Goal: Use online tool/utility: Utilize a website feature to perform a specific function

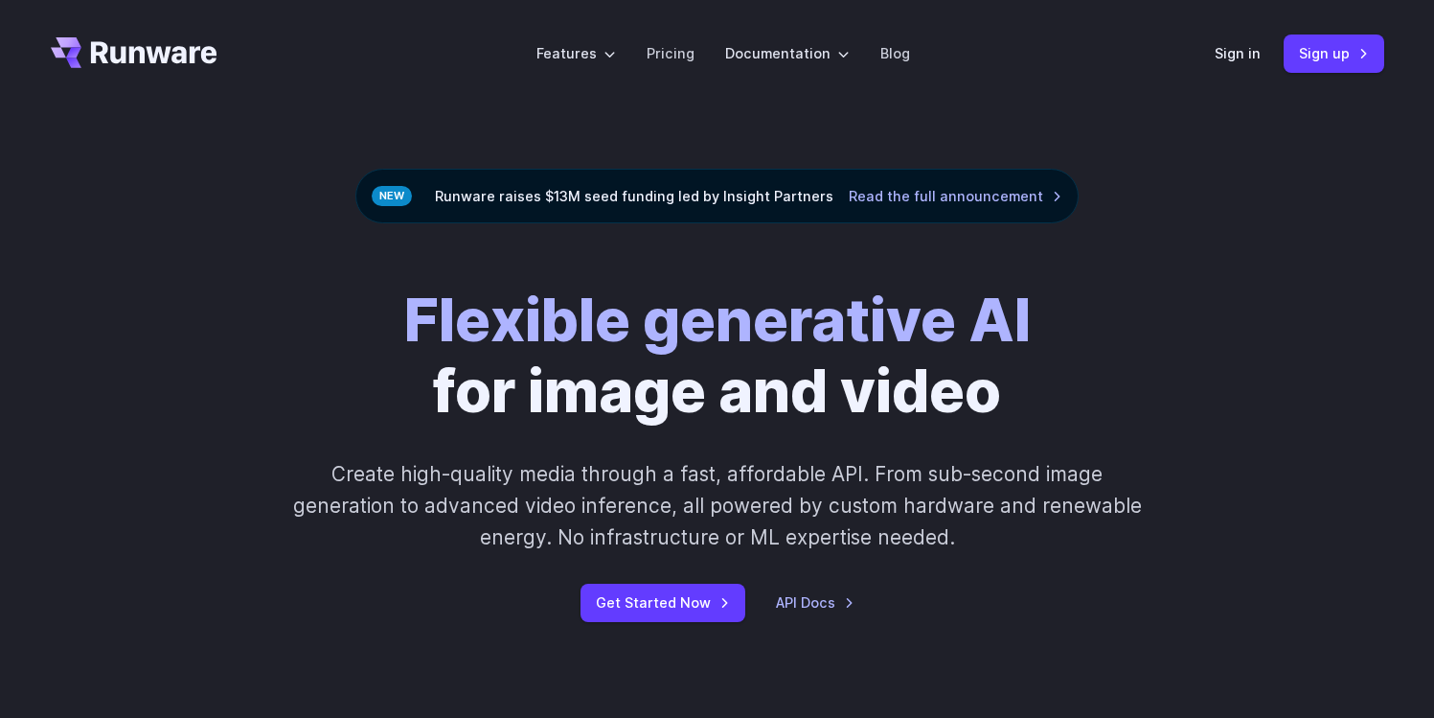
click at [1209, 54] on header "Features Tasks Image generation Video generation Sonic Inference Engine™ Models…" at bounding box center [718, 53] width 1380 height 107
click at [1229, 57] on link "Sign in" at bounding box center [1238, 53] width 46 height 22
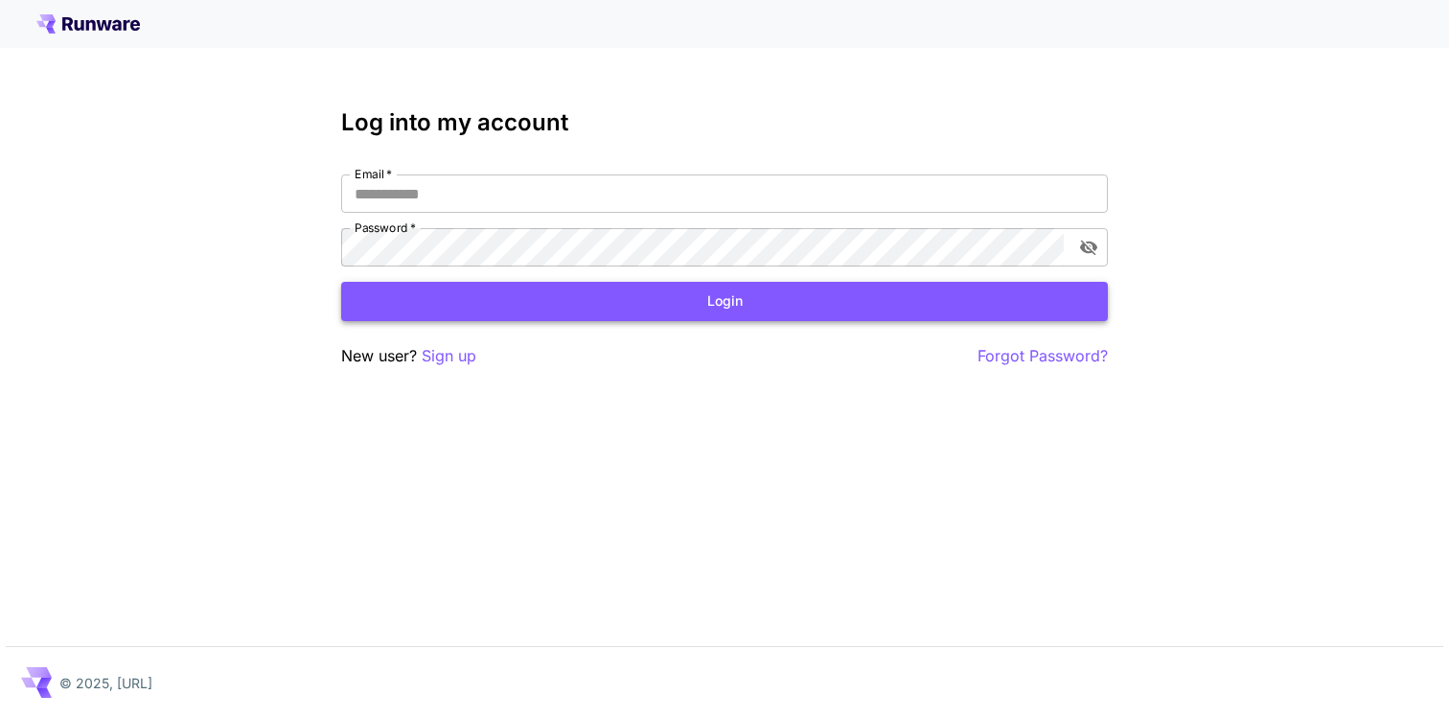
type input "**********"
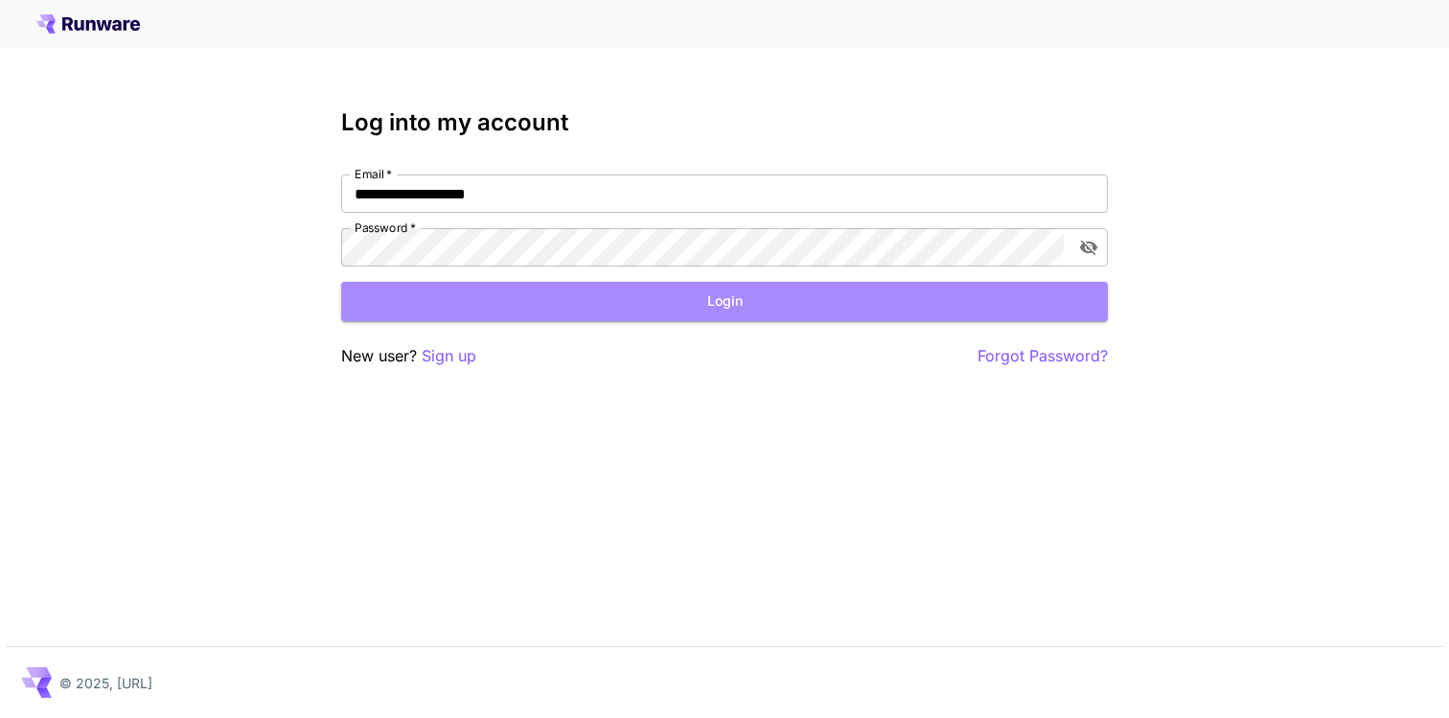
click at [648, 319] on button "Login" at bounding box center [724, 301] width 766 height 39
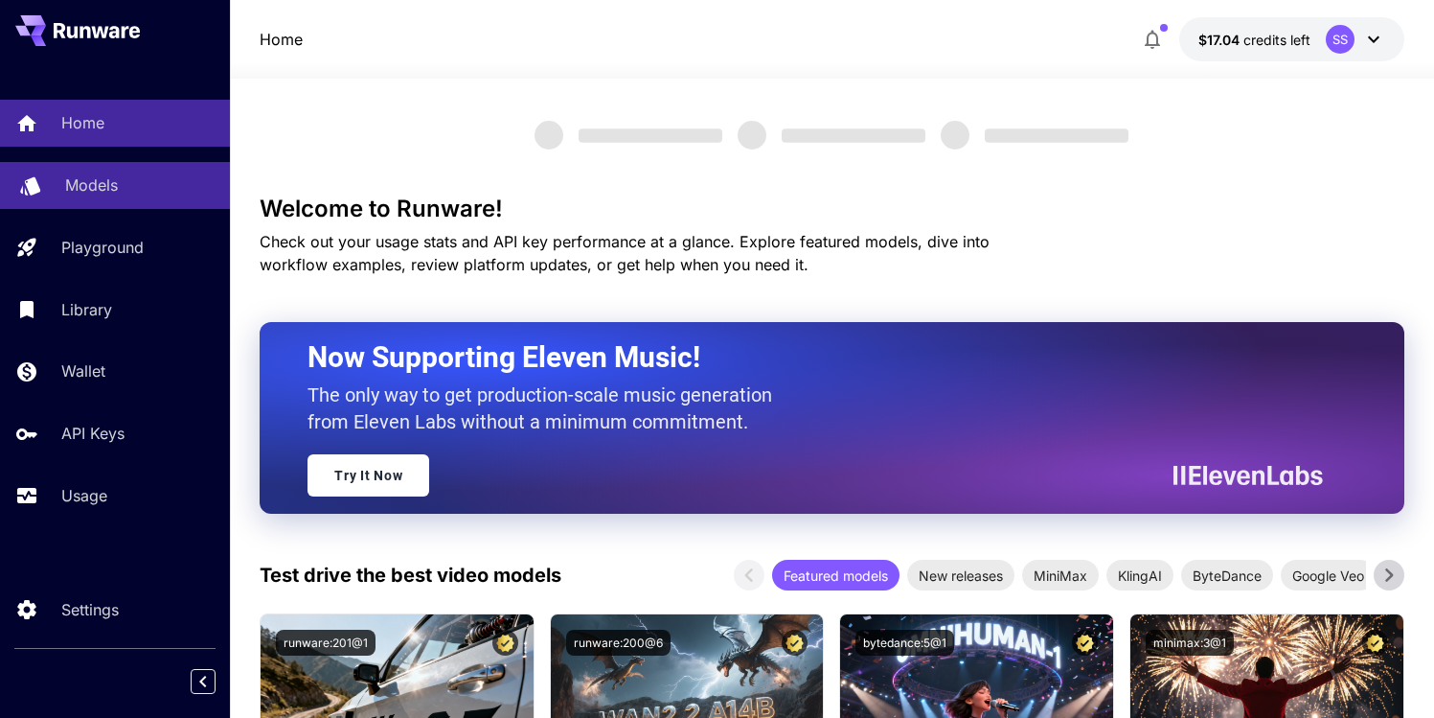
click at [84, 181] on p "Models" at bounding box center [91, 184] width 53 height 23
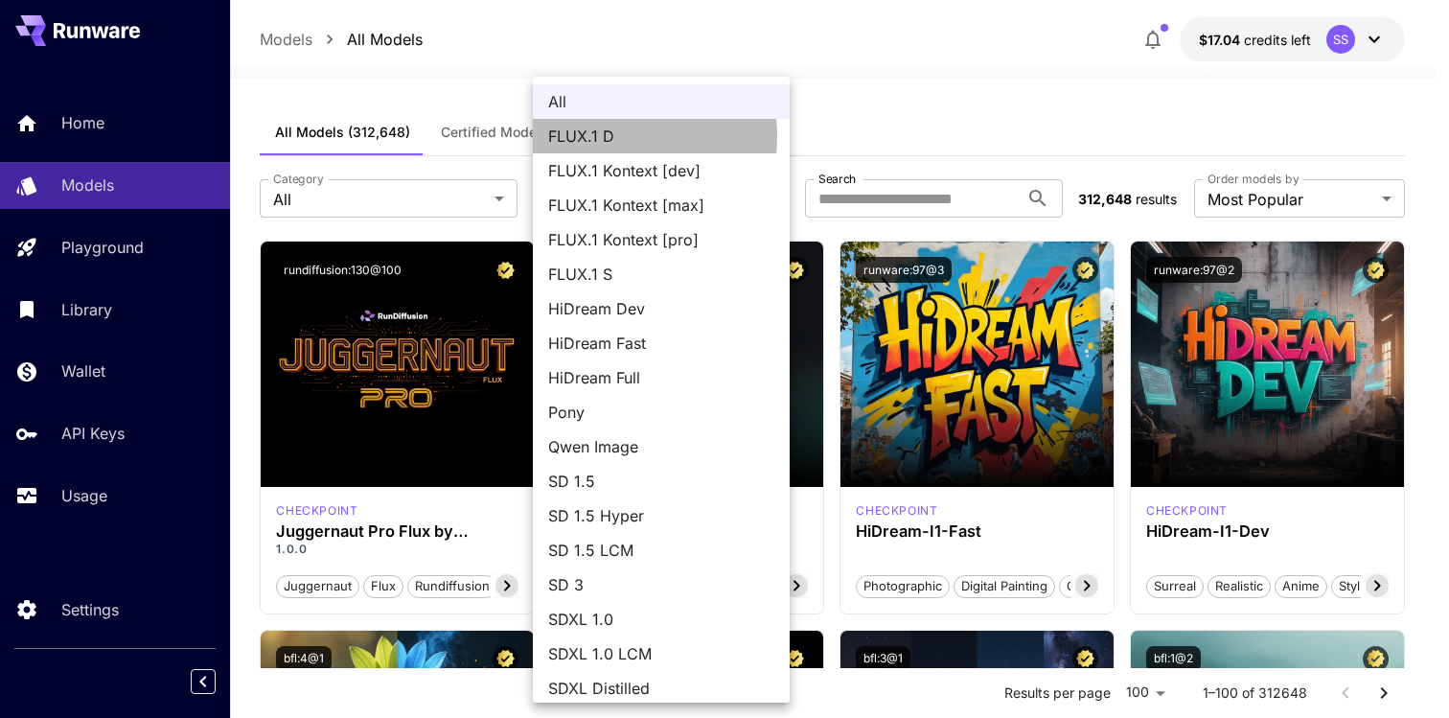
click at [618, 136] on span "FLUX.1 D" at bounding box center [661, 136] width 226 height 23
type input "******"
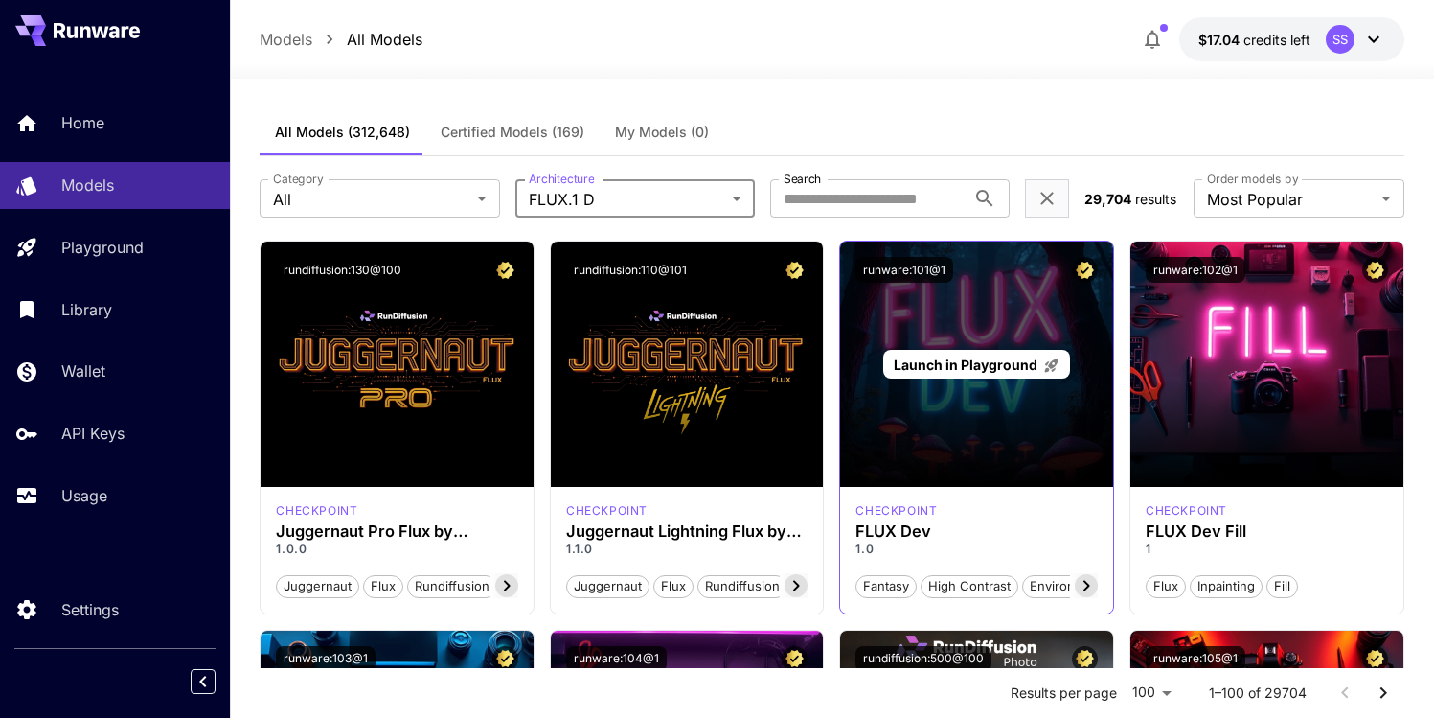
click at [999, 351] on div "Launch in Playground" at bounding box center [976, 365] width 187 height 30
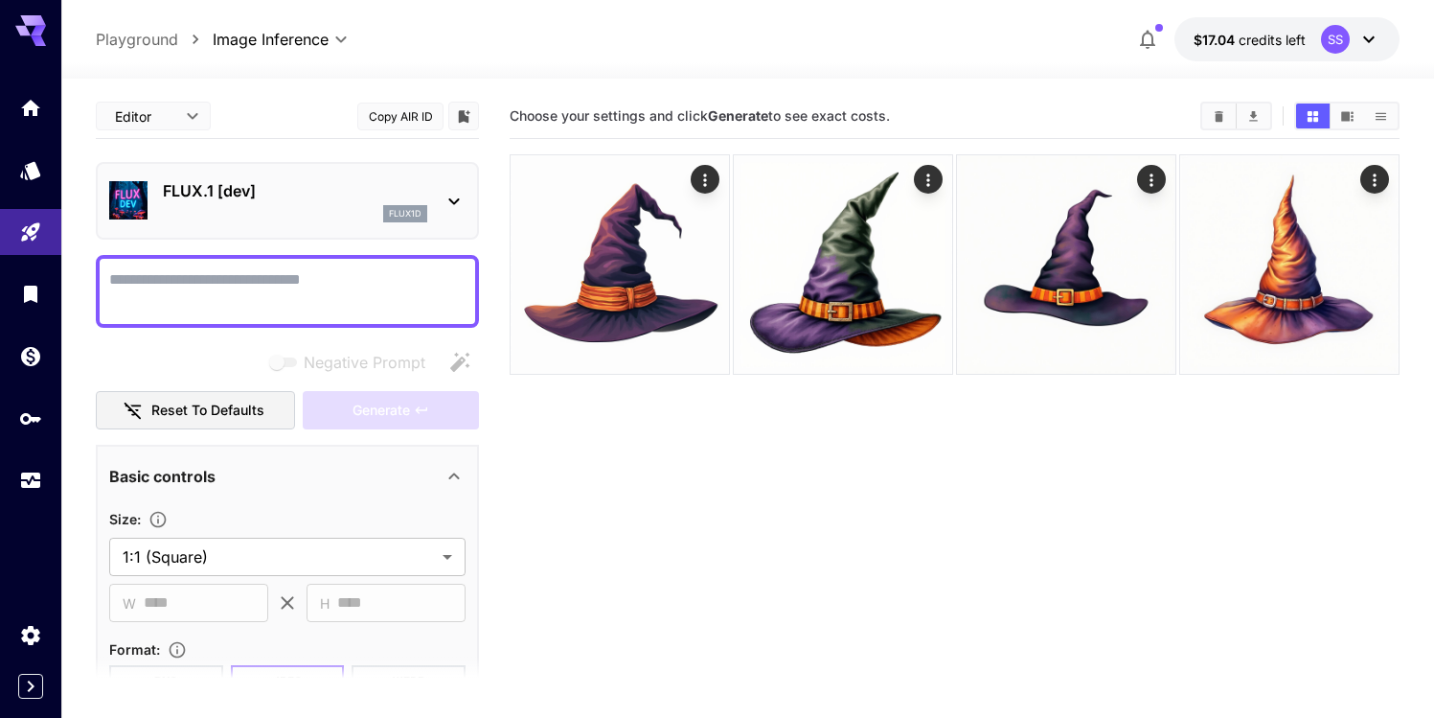
paste textarea "**********"
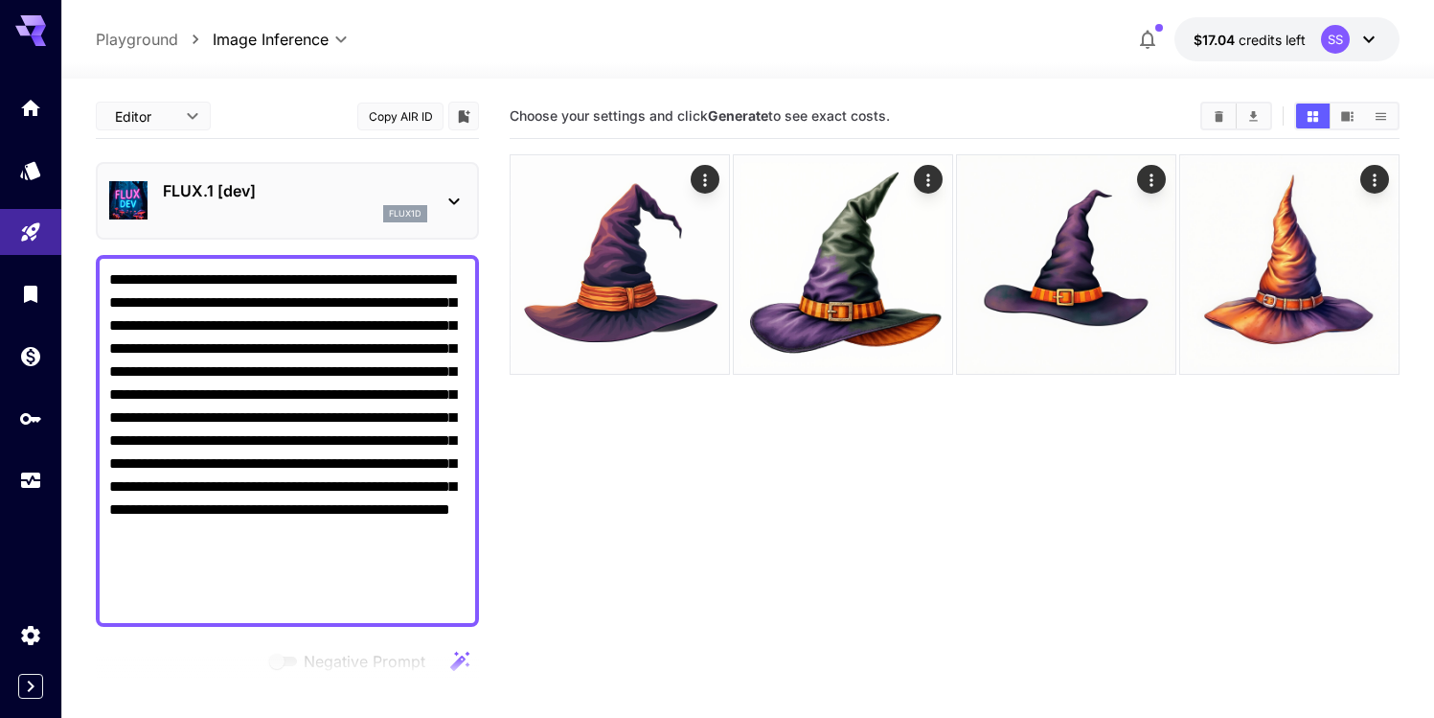
type textarea "**********"
click at [585, 532] on section "Choose your settings and click Generate to see exact costs." at bounding box center [955, 453] width 890 height 718
click at [490, 514] on main "**********" at bounding box center [748, 460] width 1304 height 733
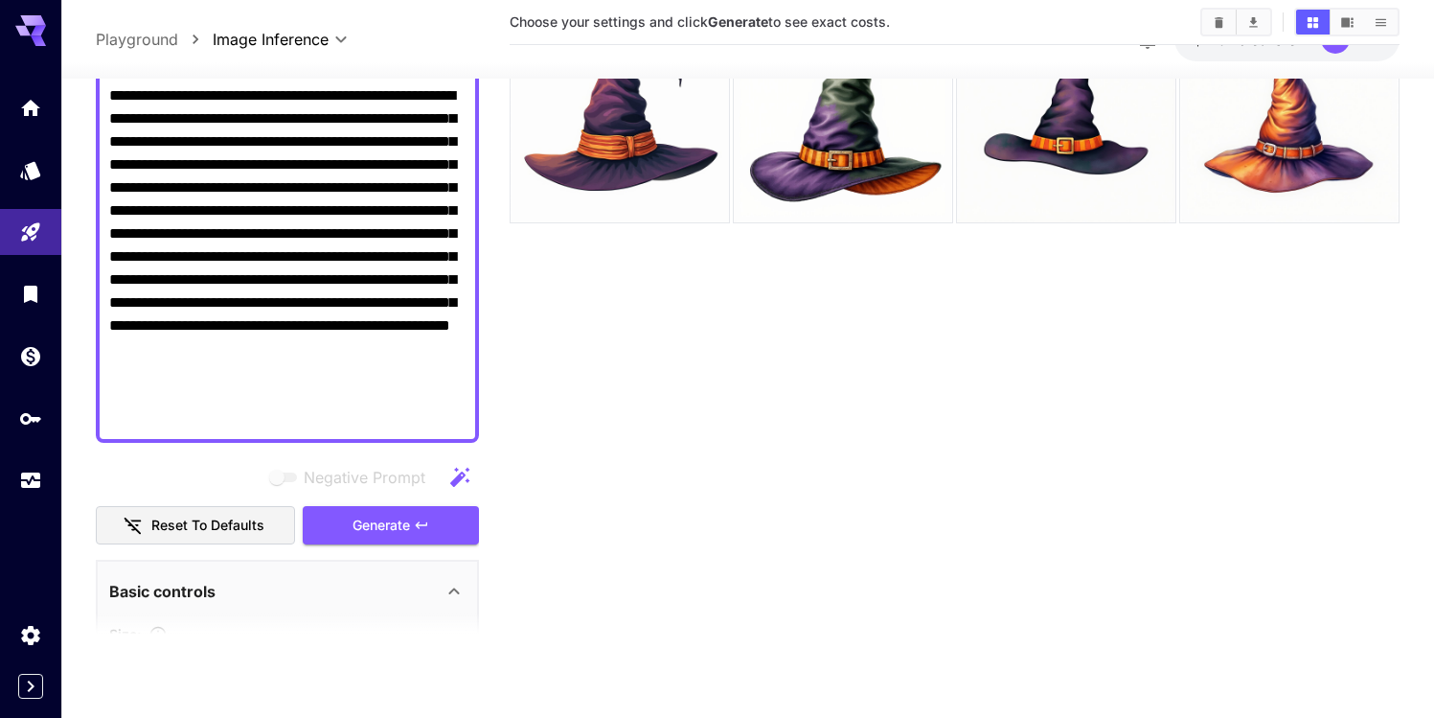
scroll to position [377, 0]
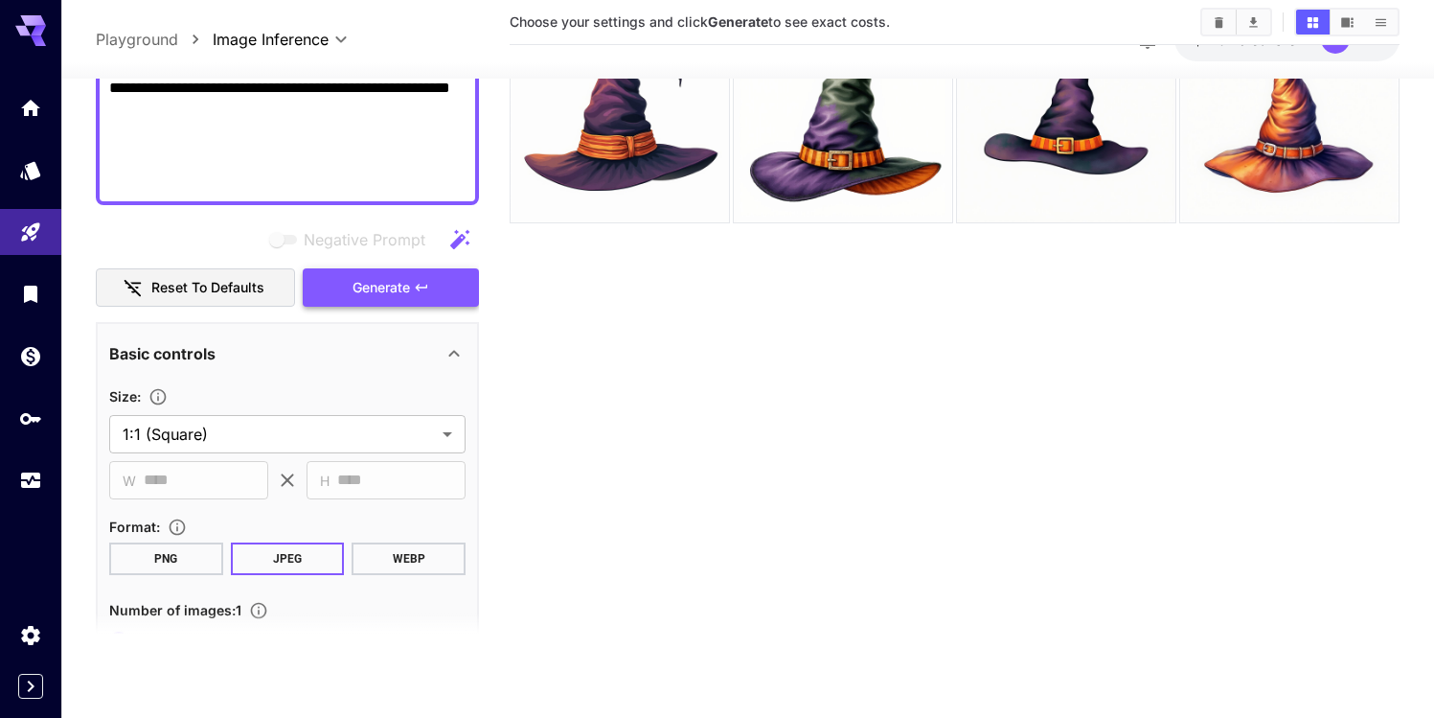
click at [388, 296] on span "Generate" at bounding box center [381, 288] width 57 height 24
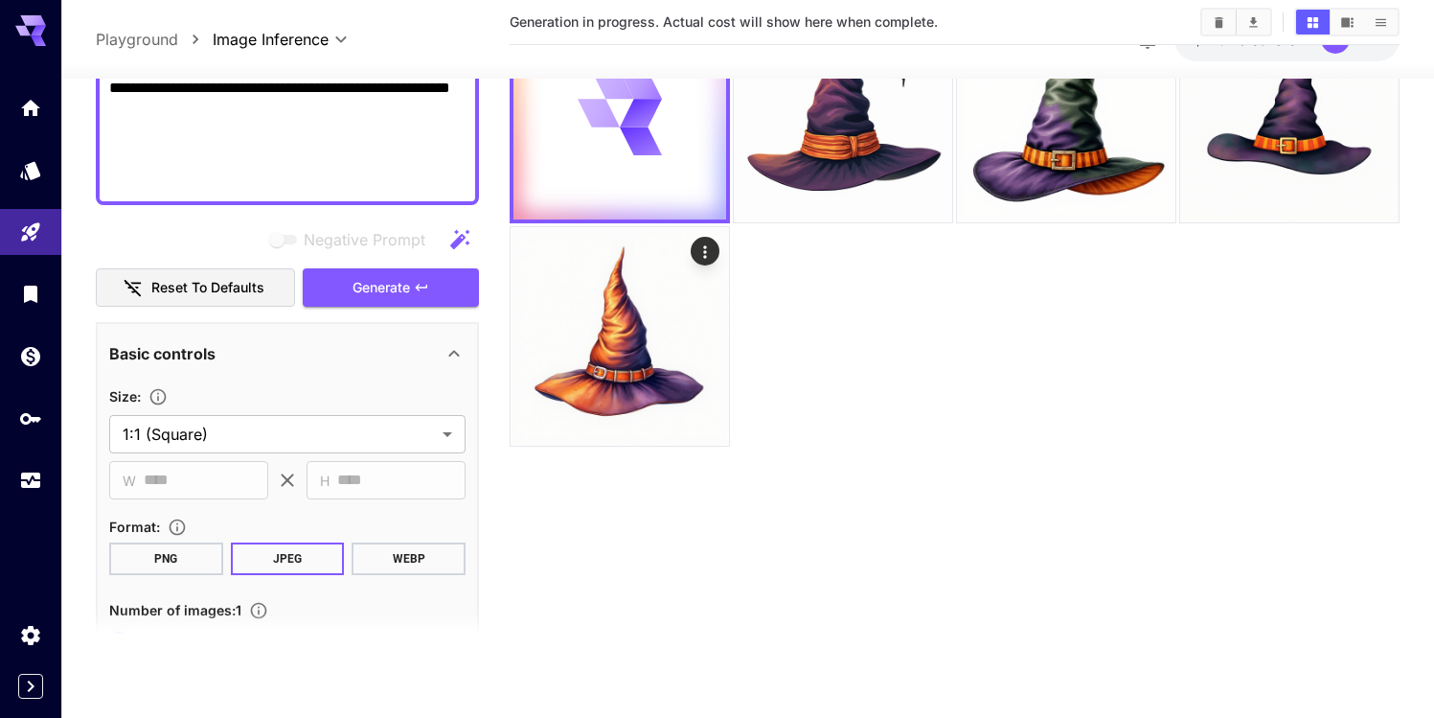
scroll to position [0, 0]
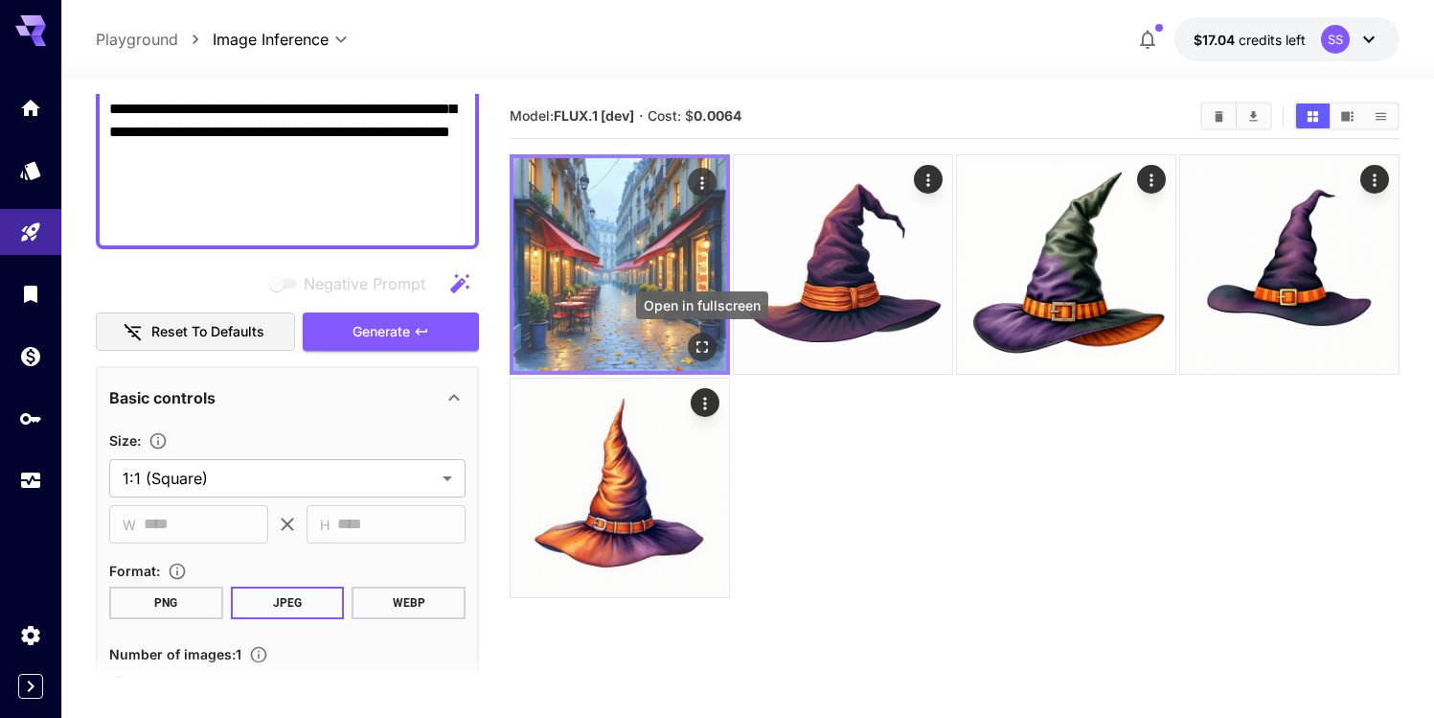
click at [699, 340] on icon "Open in fullscreen" at bounding box center [702, 346] width 19 height 19
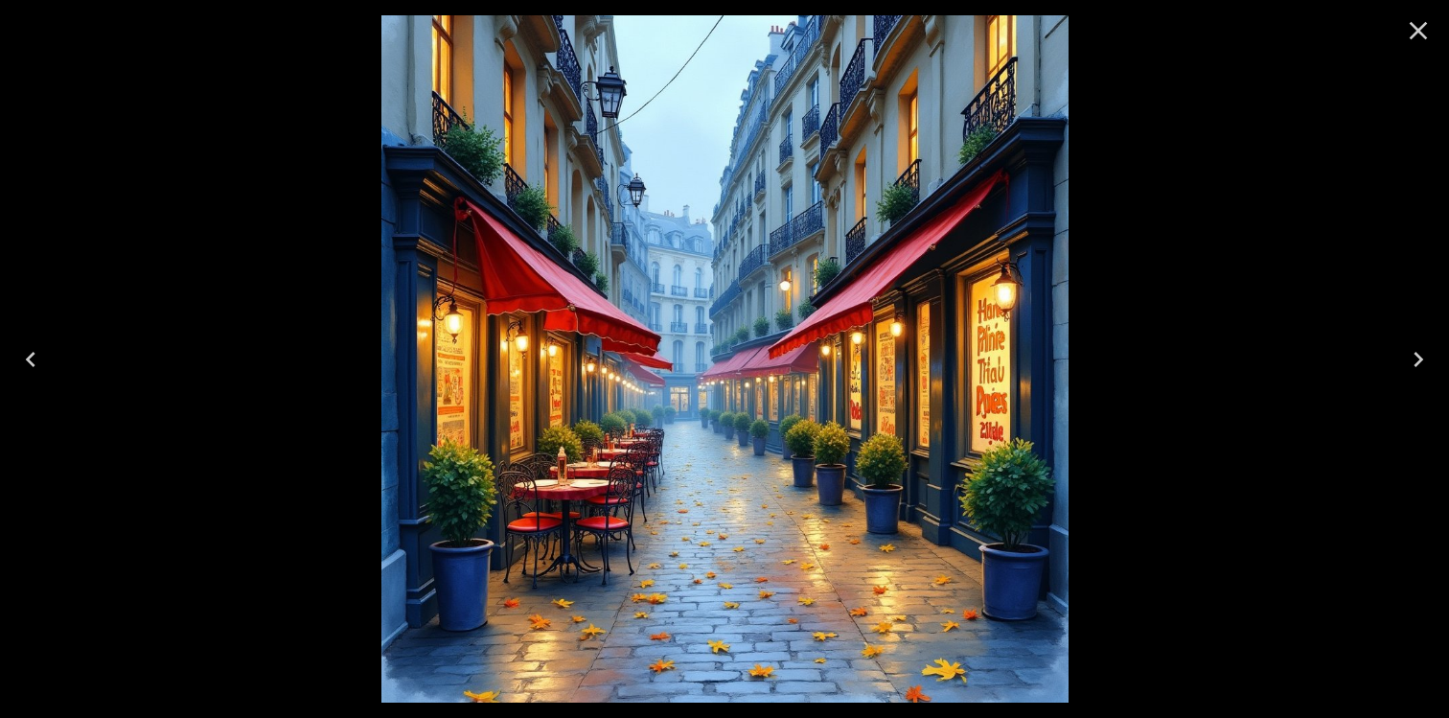
click at [1426, 30] on icon "Close" at bounding box center [1418, 30] width 31 height 31
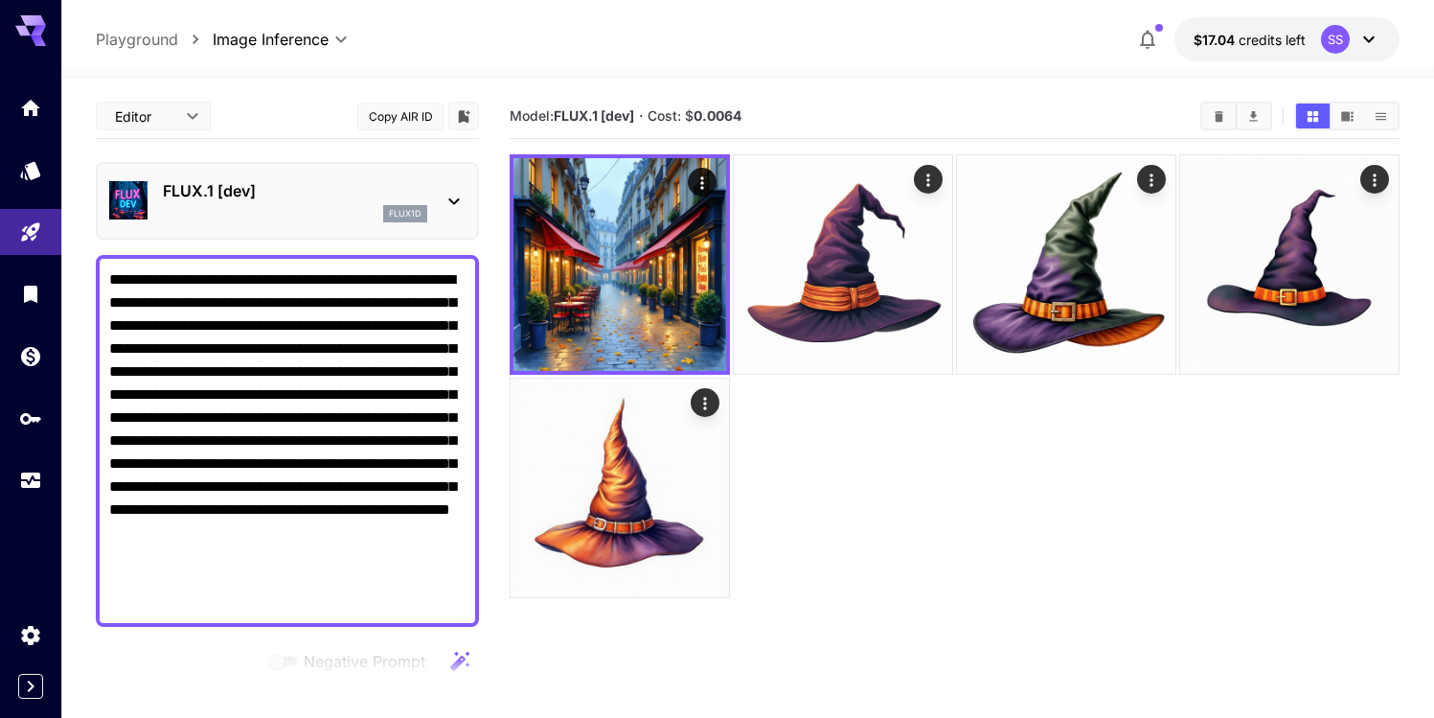
click at [268, 198] on p "FLUX.1 [dev]" at bounding box center [295, 190] width 264 height 23
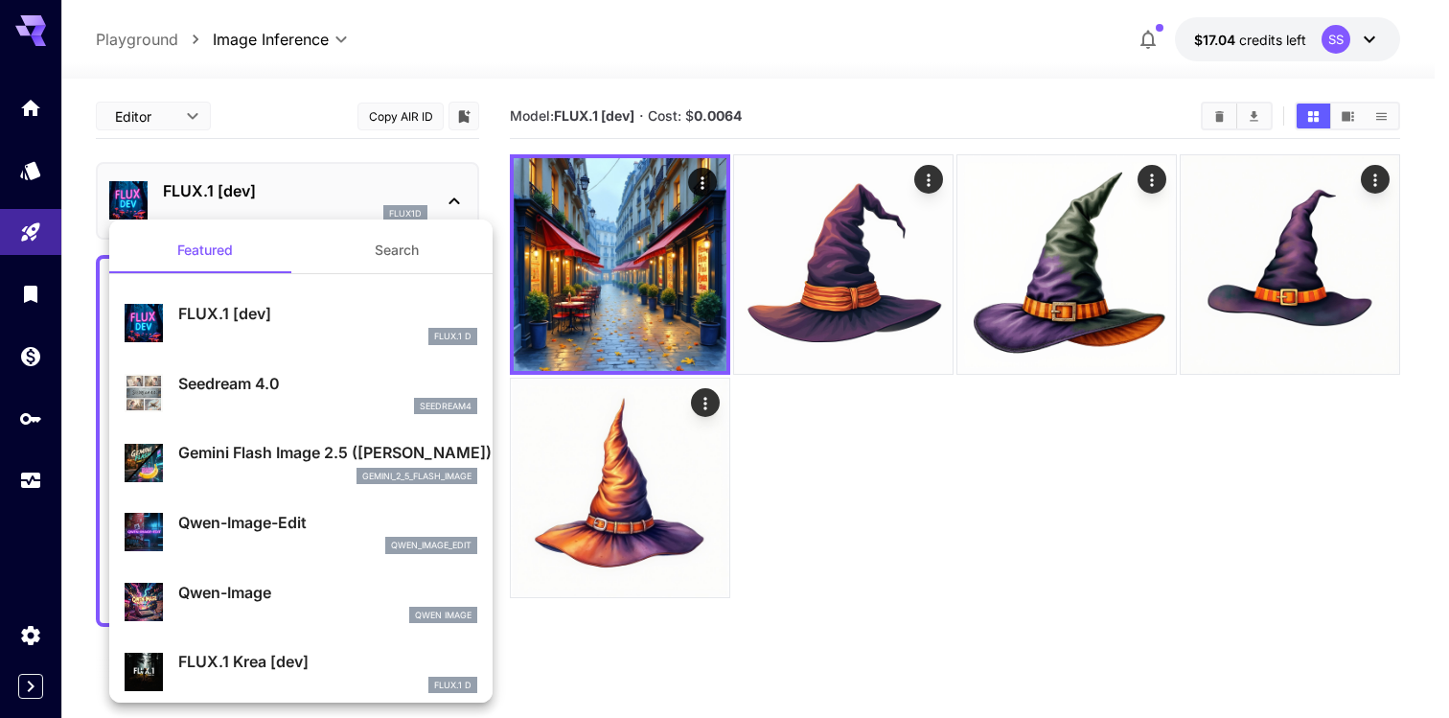
click at [354, 383] on p "Seedream 4.0" at bounding box center [327, 383] width 299 height 23
type input "**********"
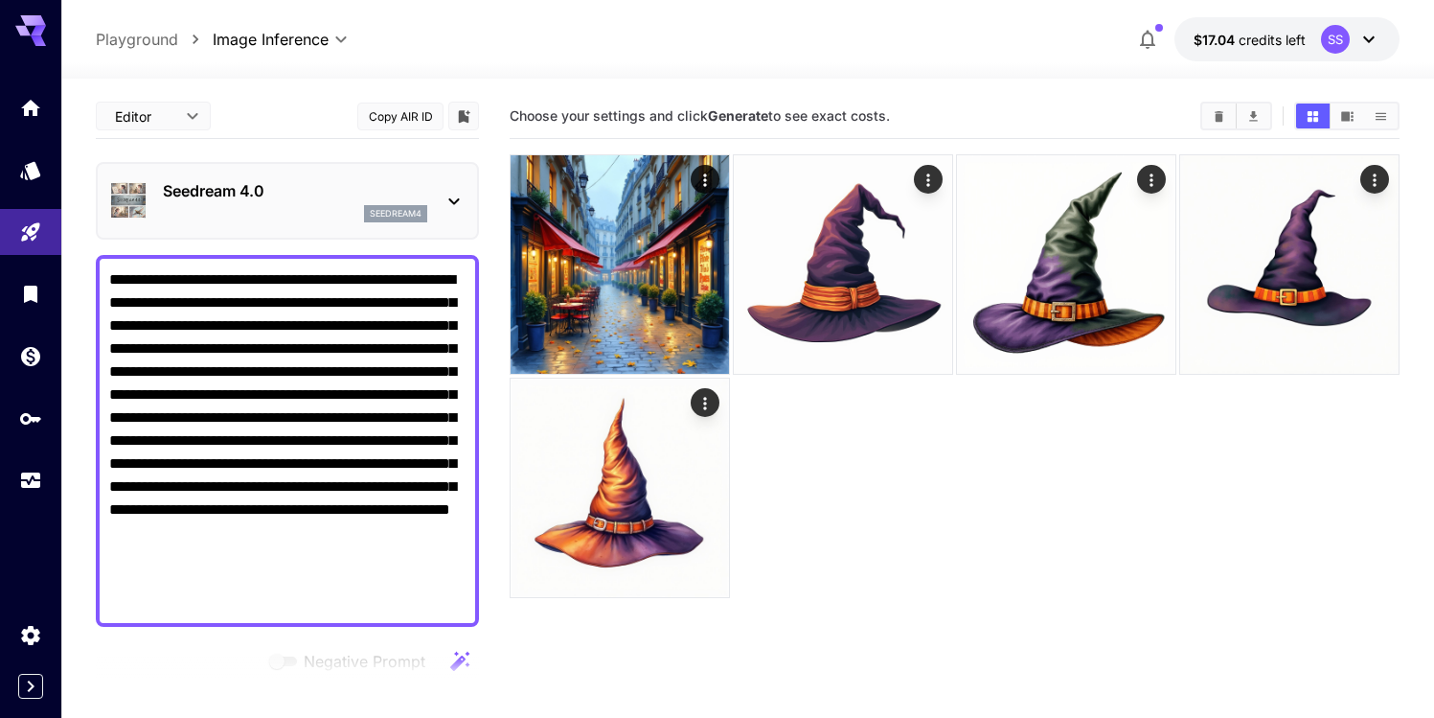
click at [801, 47] on div "**********" at bounding box center [748, 39] width 1304 height 44
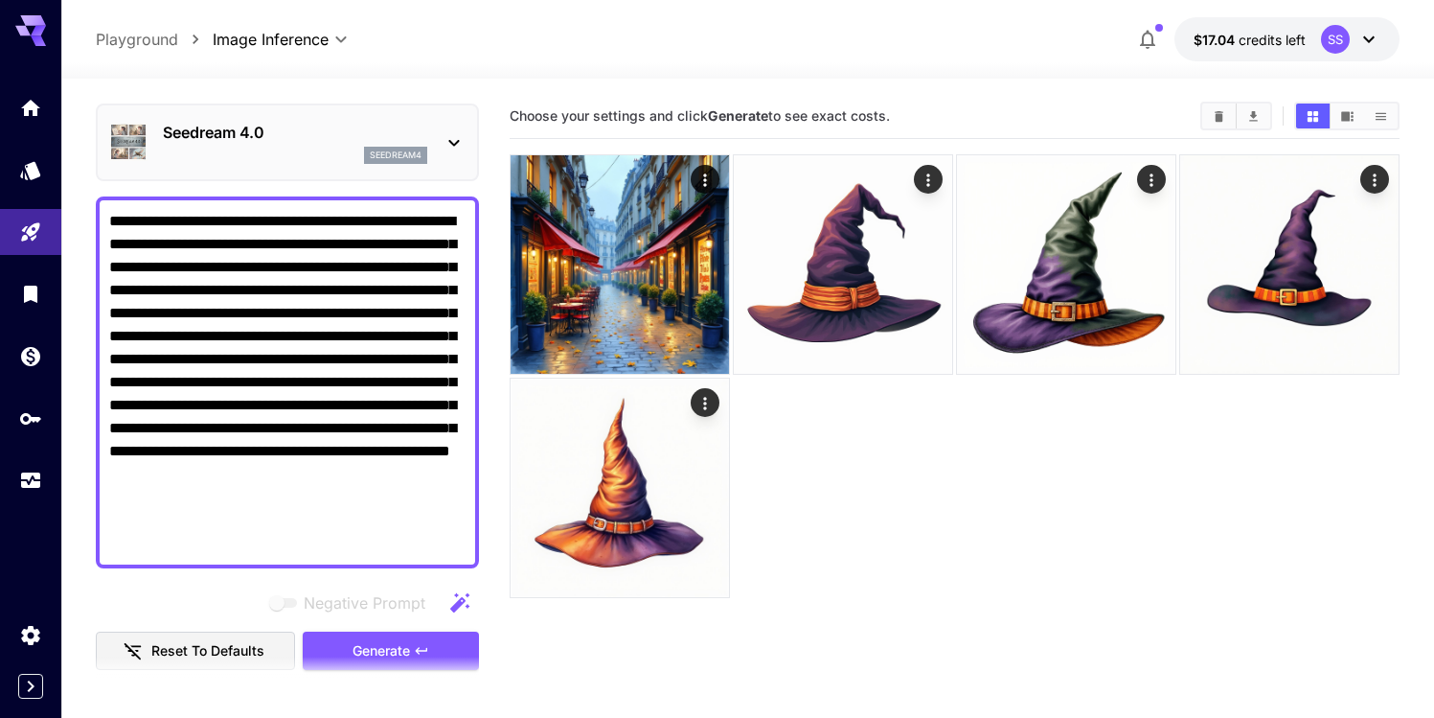
scroll to position [57, 0]
click at [364, 643] on span "Generate" at bounding box center [381, 652] width 57 height 24
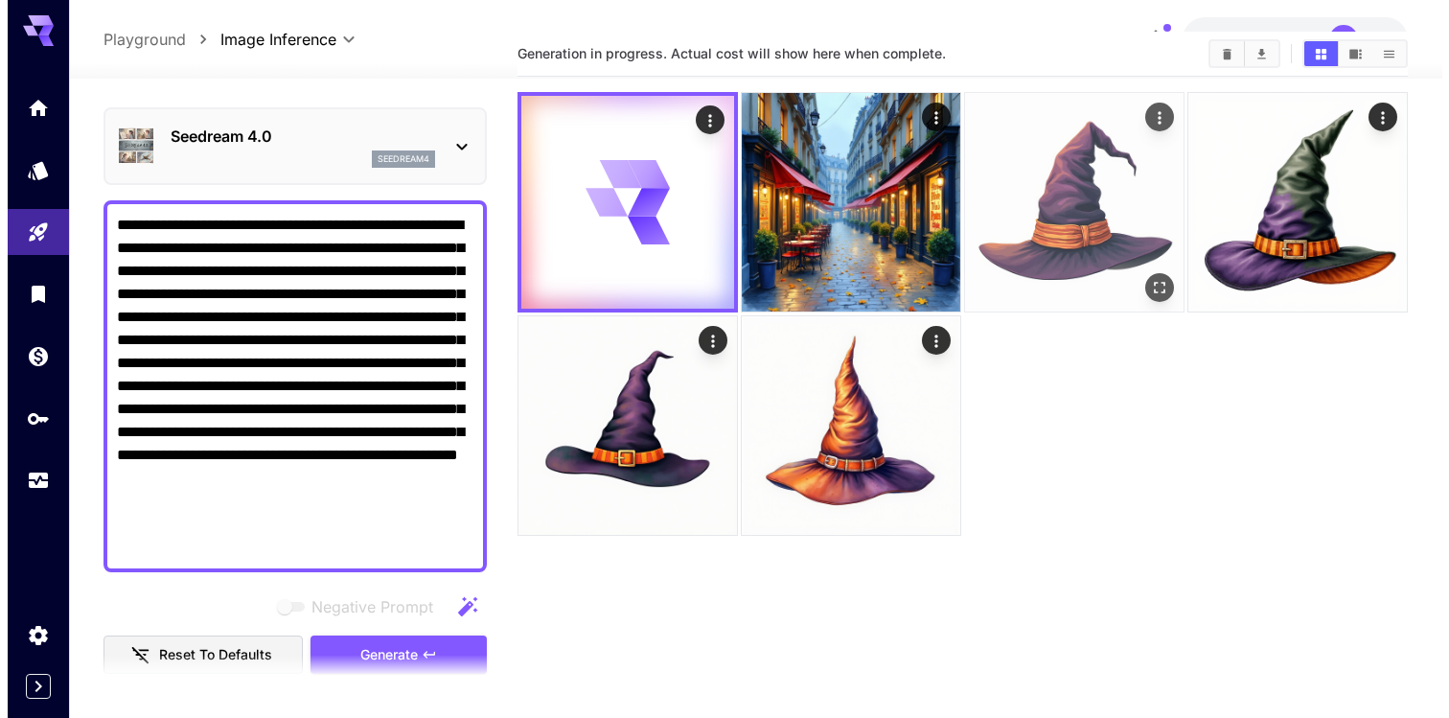
scroll to position [53, 0]
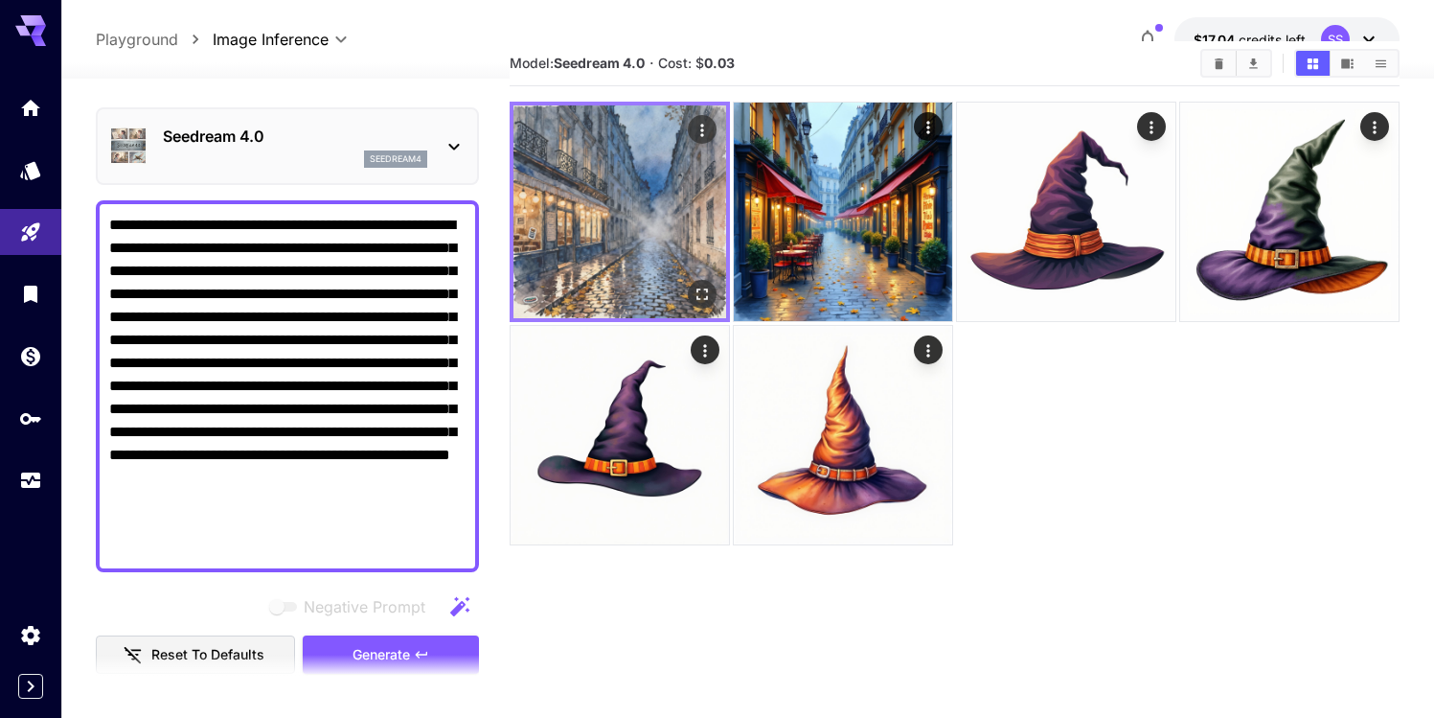
click at [693, 285] on icon "Open in fullscreen" at bounding box center [702, 294] width 19 height 19
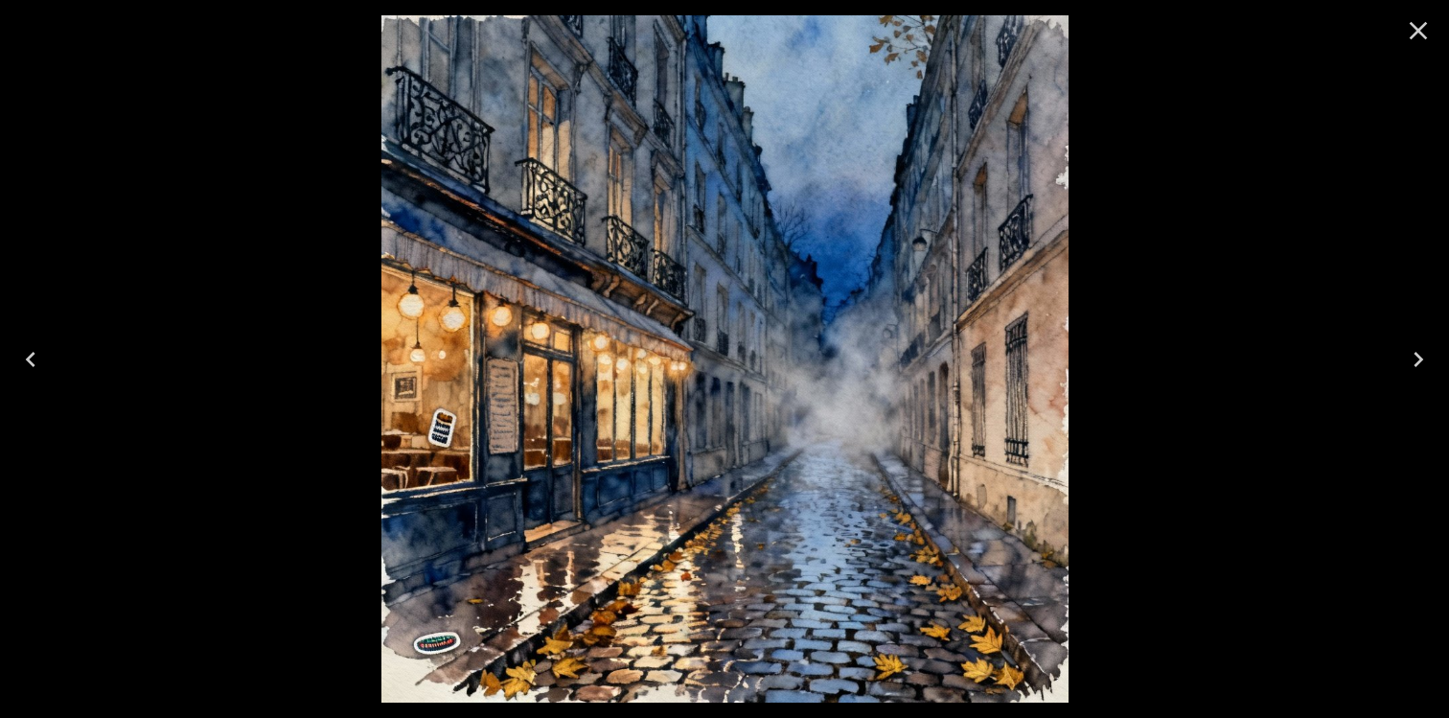
click at [1405, 25] on icon "Close" at bounding box center [1418, 30] width 31 height 31
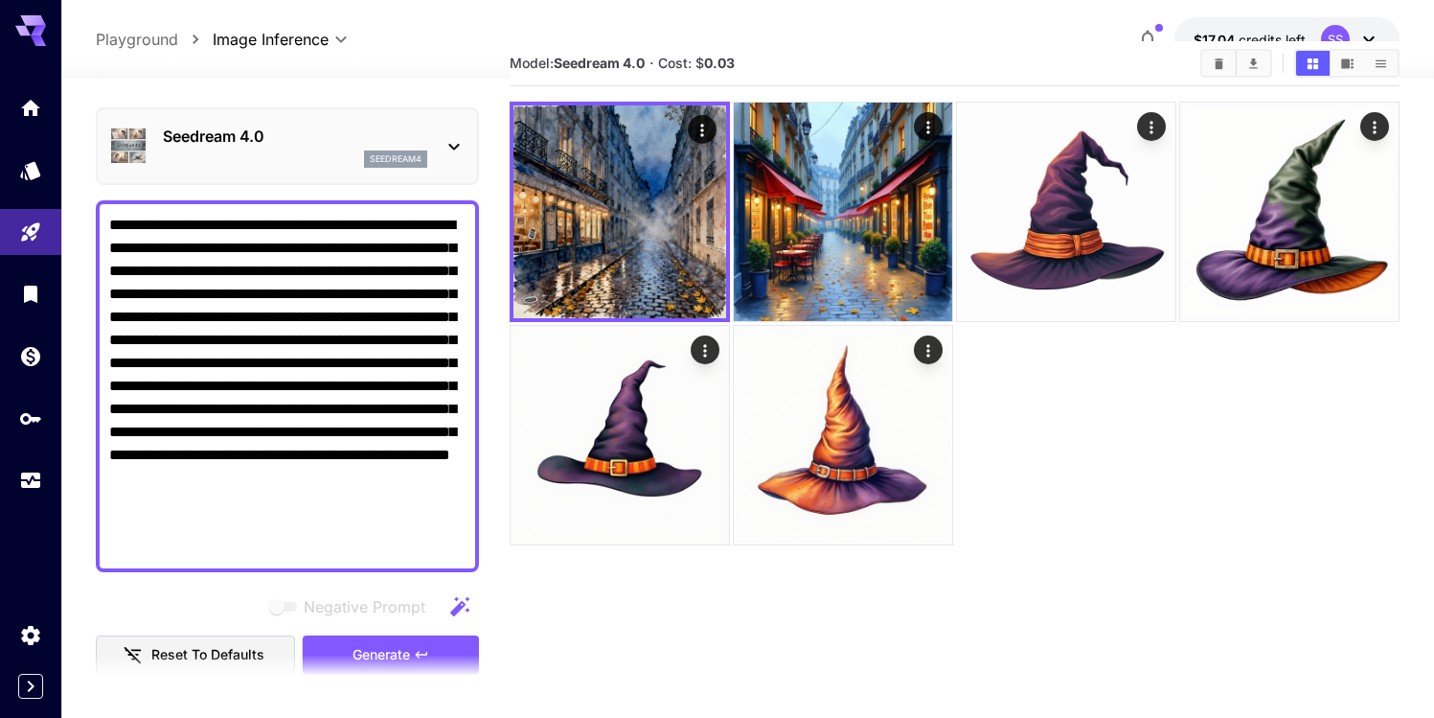
click at [258, 125] on p "Seedream 4.0" at bounding box center [295, 136] width 264 height 23
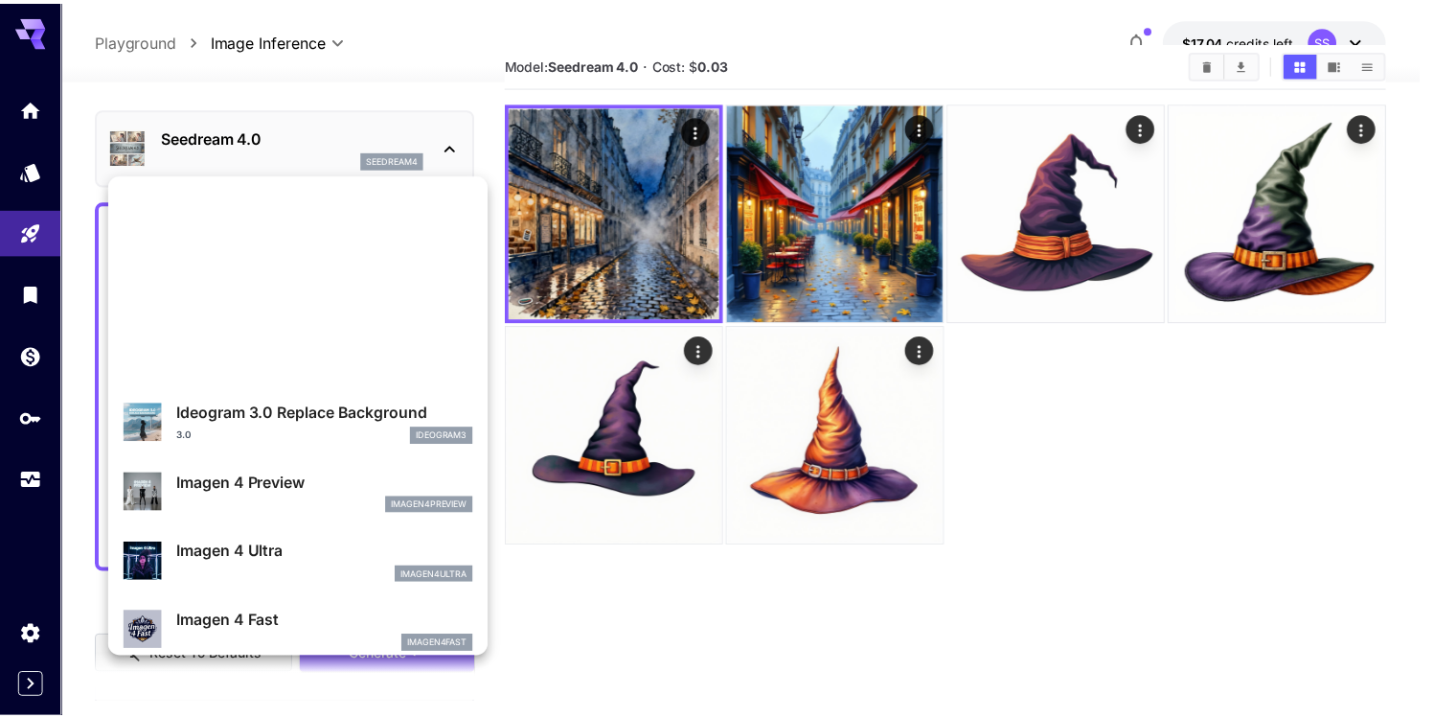
scroll to position [0, 0]
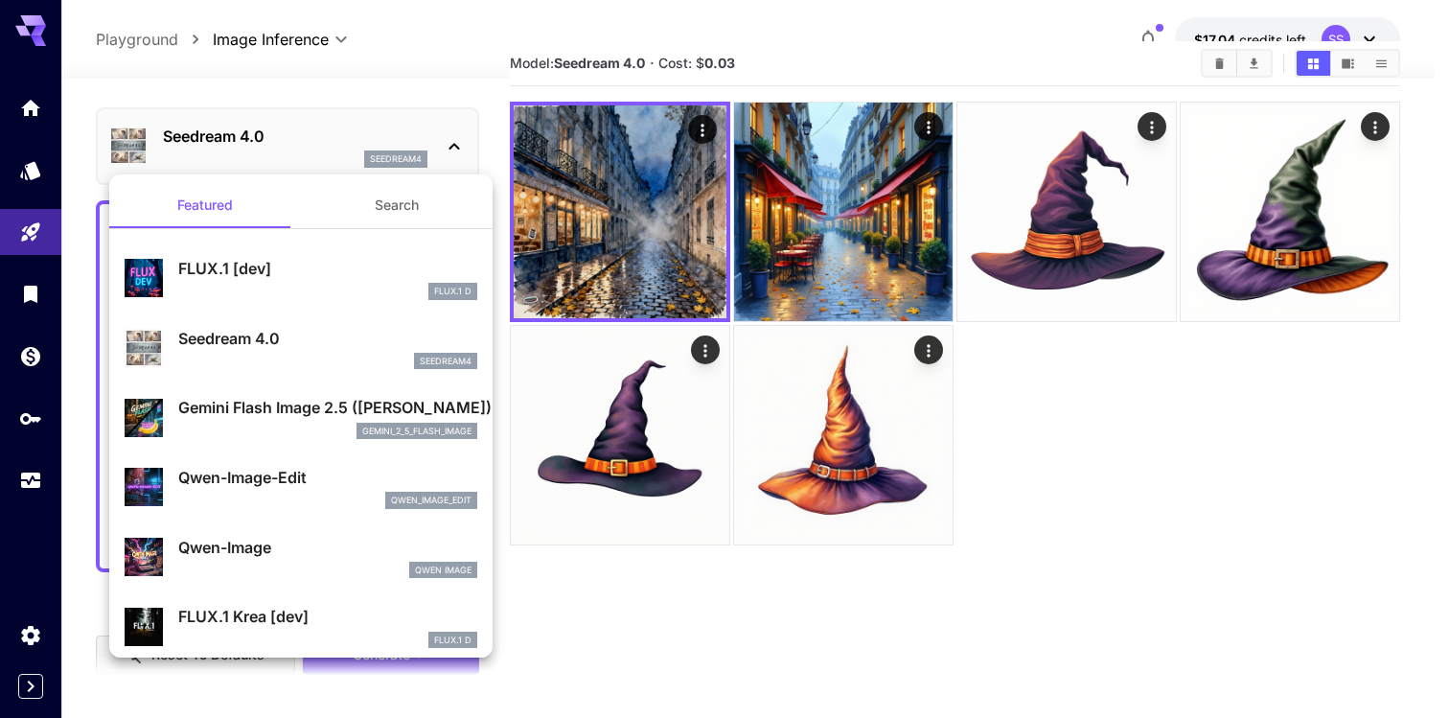
click at [279, 393] on div "Gemini Flash Image 2.5 ([PERSON_NAME]) gemini_2_5_flash_image" at bounding box center [301, 417] width 353 height 58
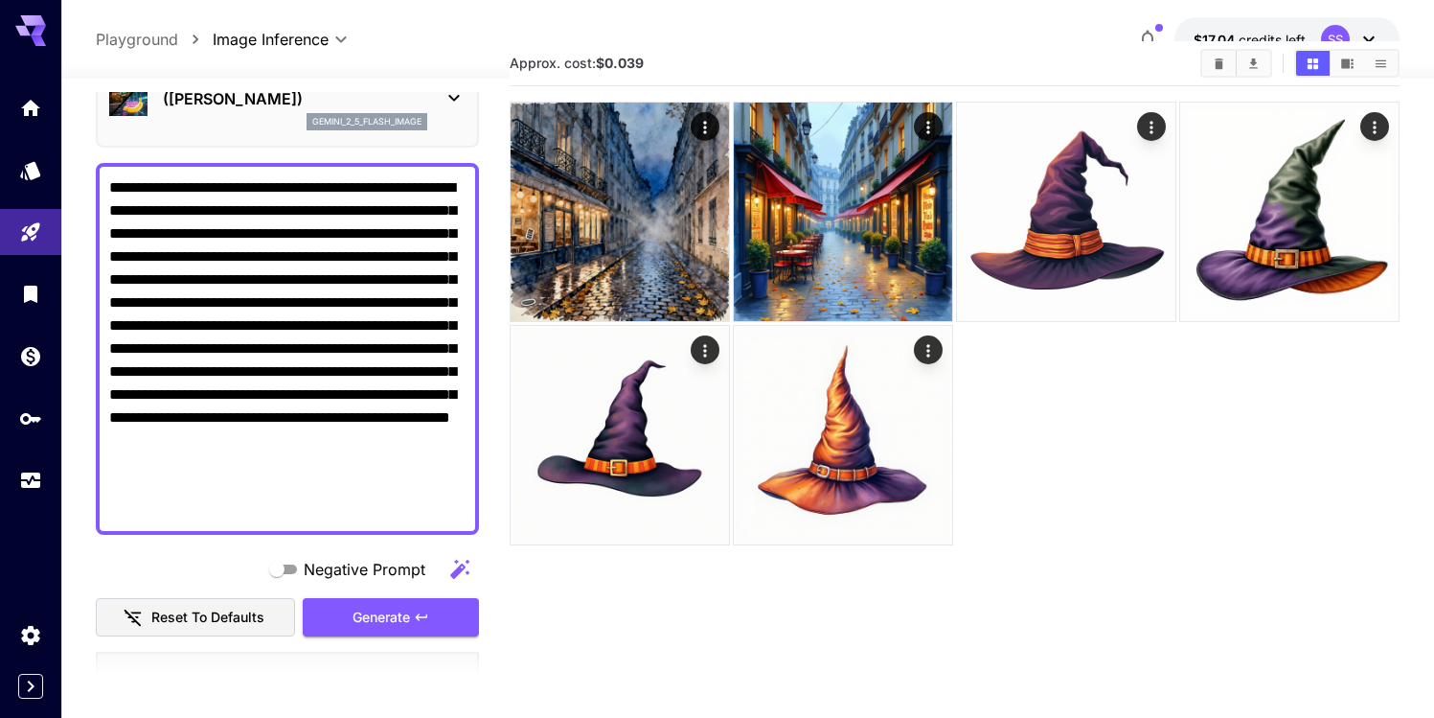
scroll to position [396, 0]
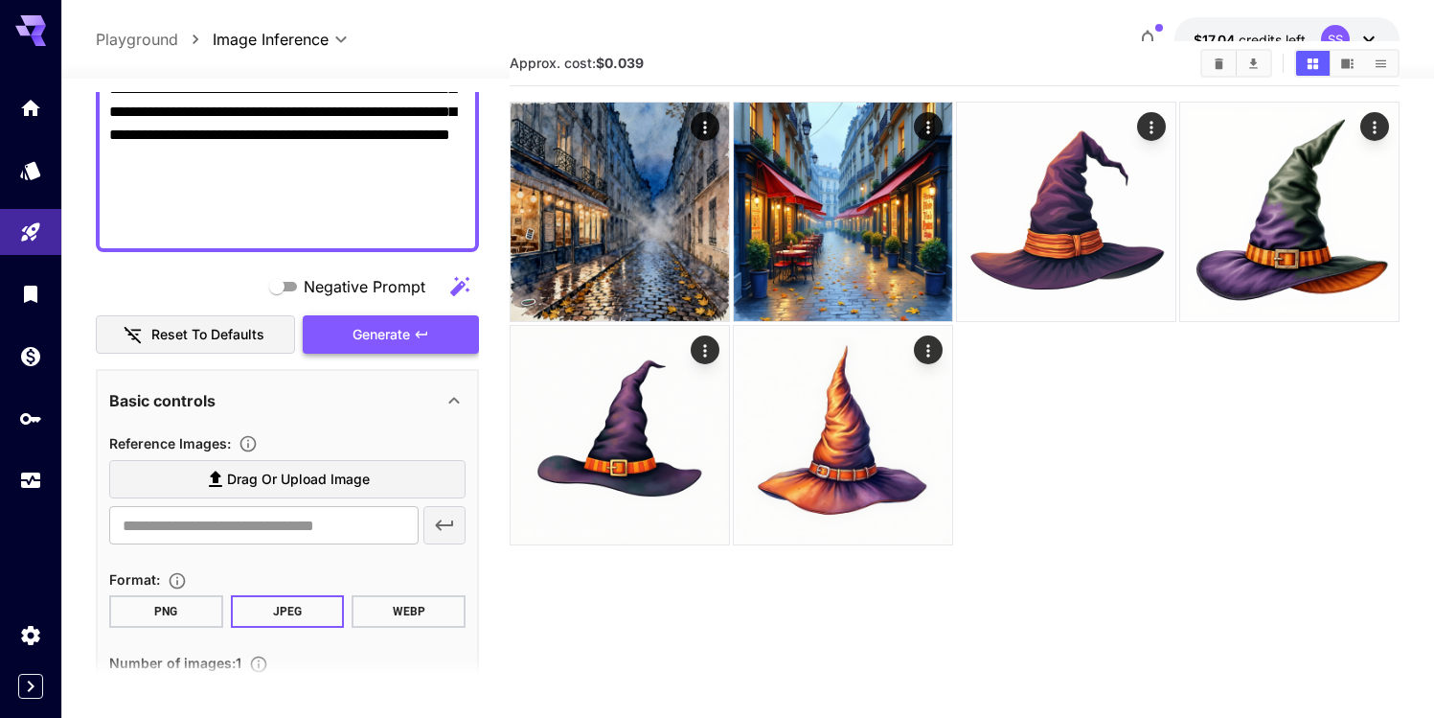
click at [406, 343] on span "Generate" at bounding box center [381, 335] width 57 height 24
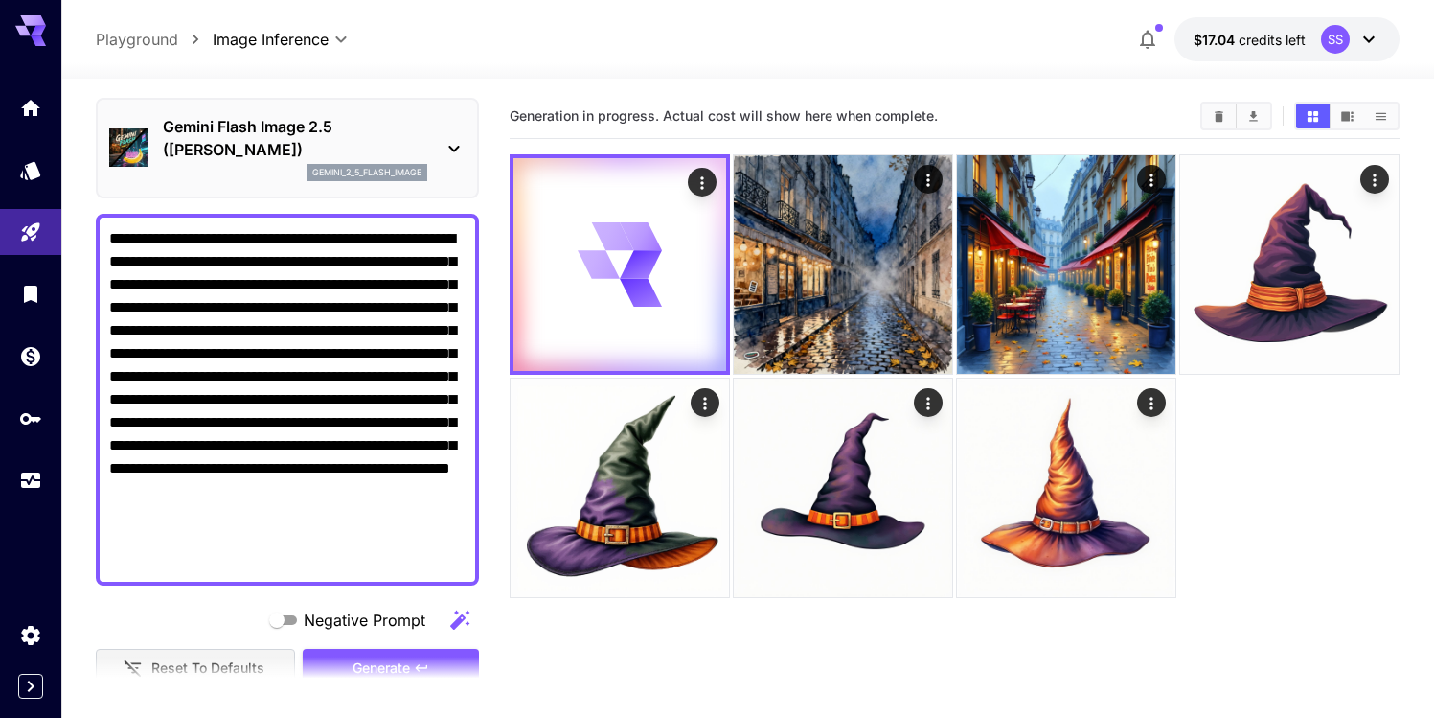
scroll to position [76, 0]
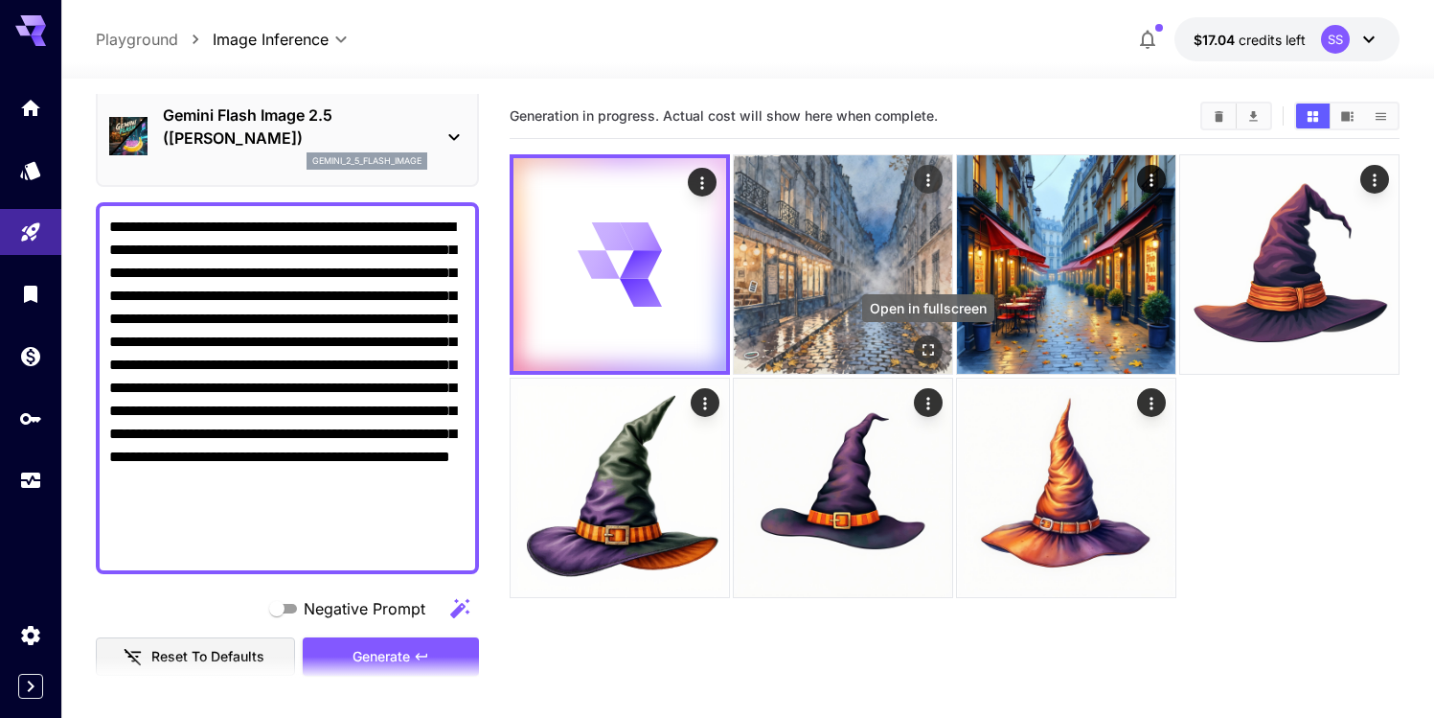
click at [926, 341] on icon "Open in fullscreen" at bounding box center [928, 349] width 19 height 19
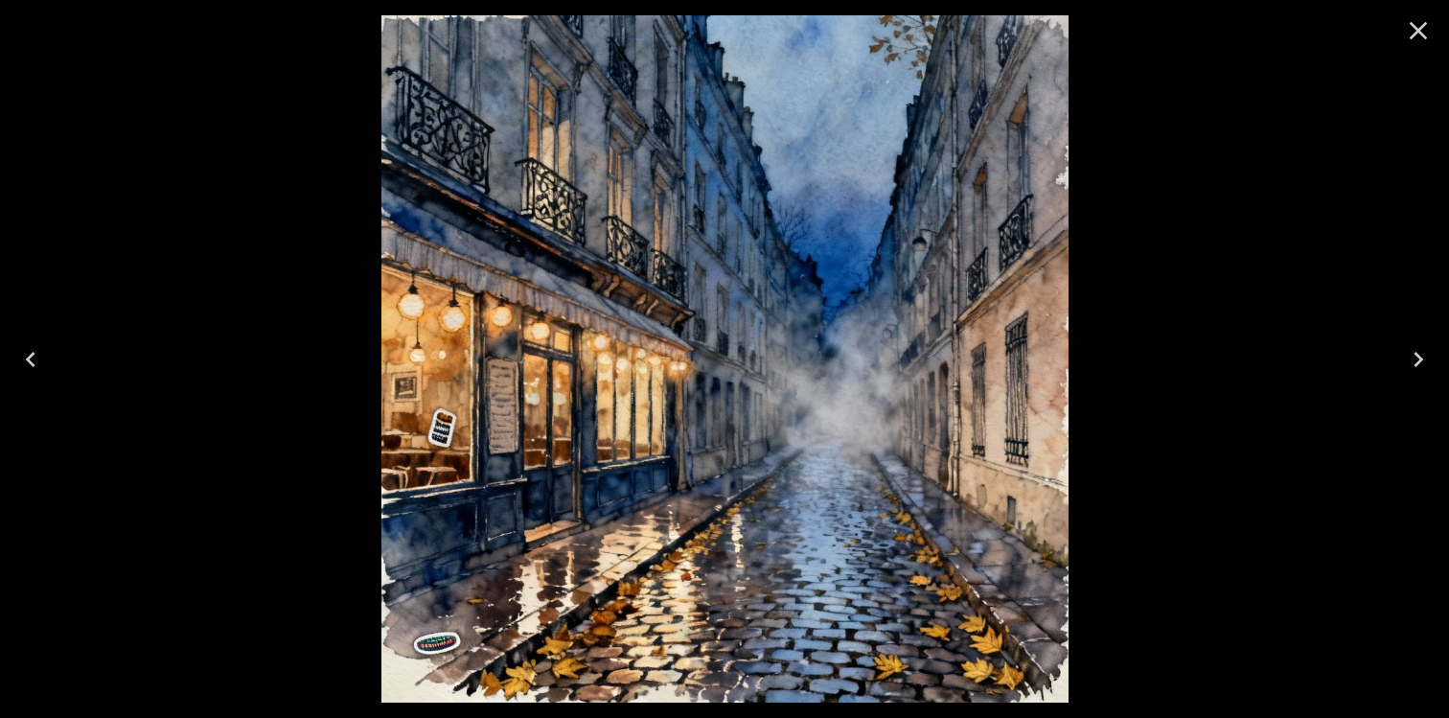
click at [1408, 34] on icon "Close" at bounding box center [1418, 30] width 31 height 31
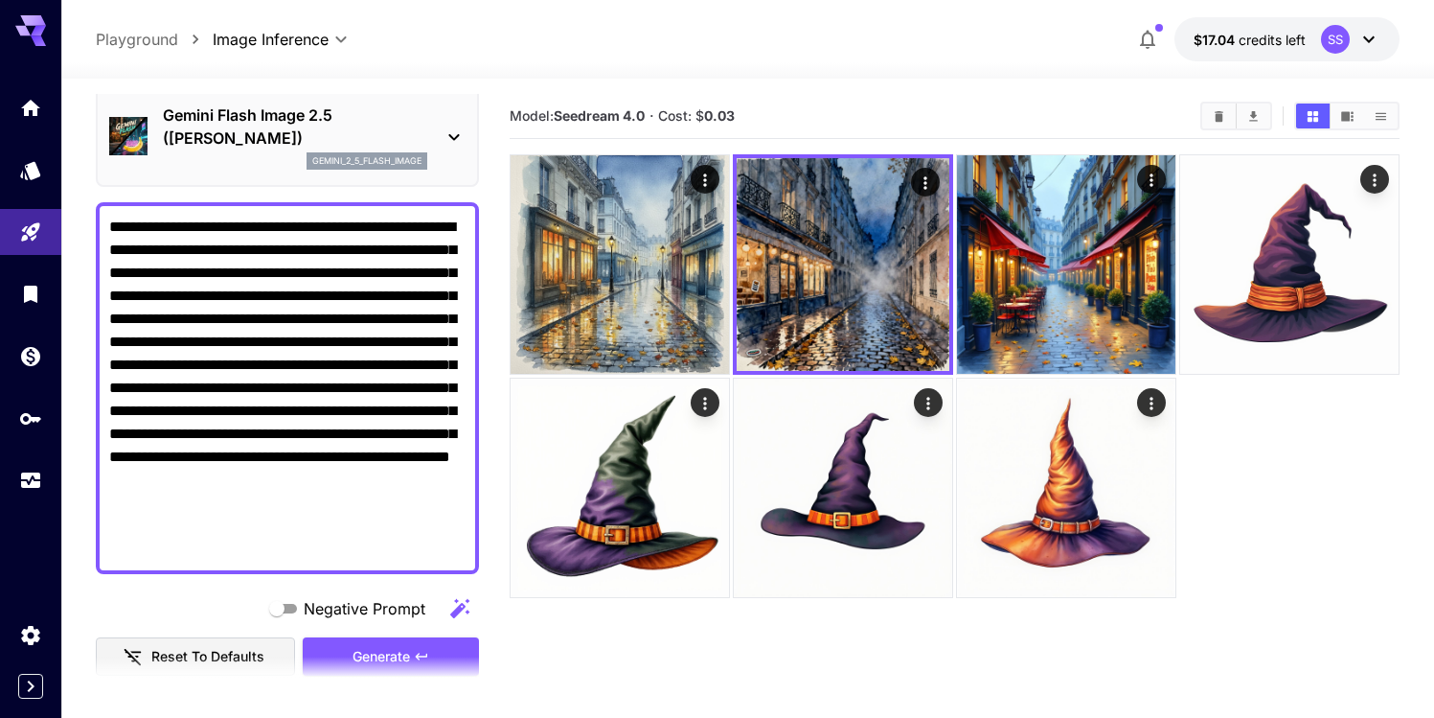
click at [855, 72] on div at bounding box center [747, 67] width 1373 height 23
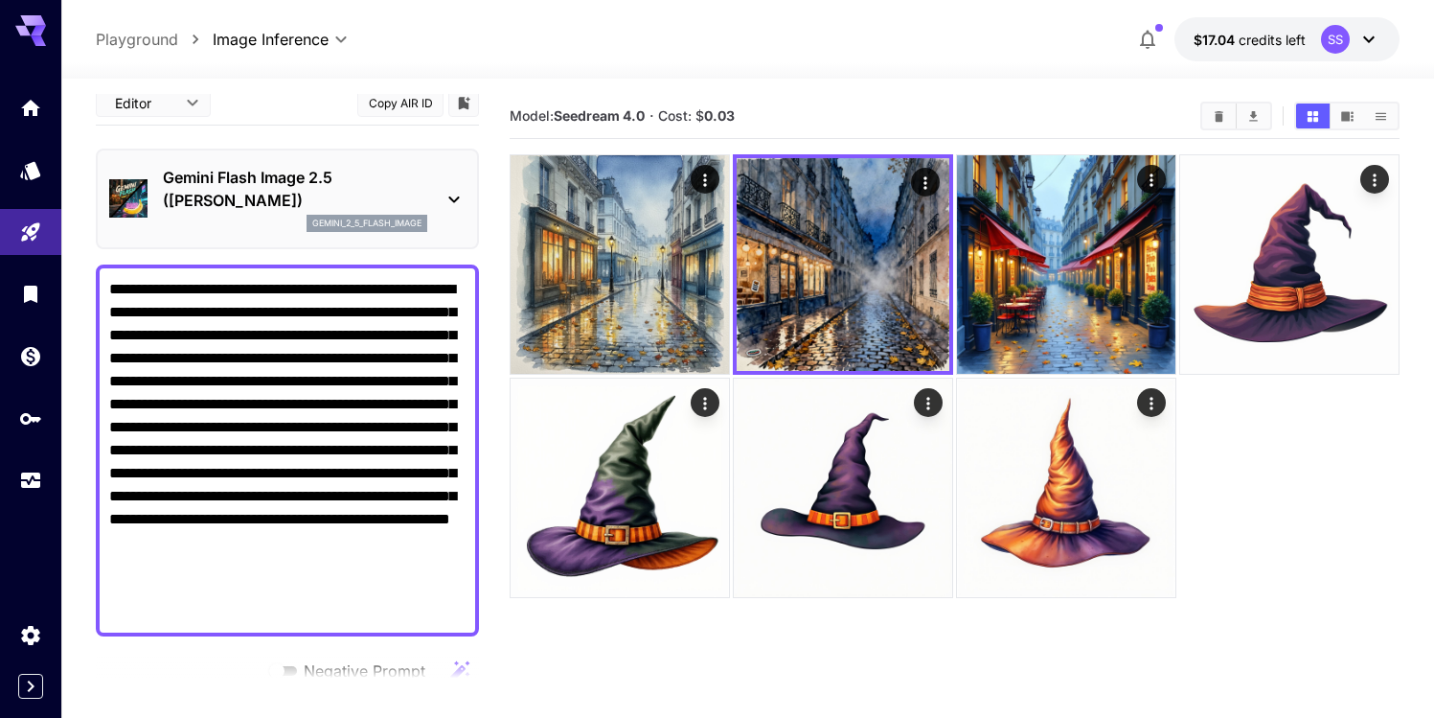
scroll to position [0, 0]
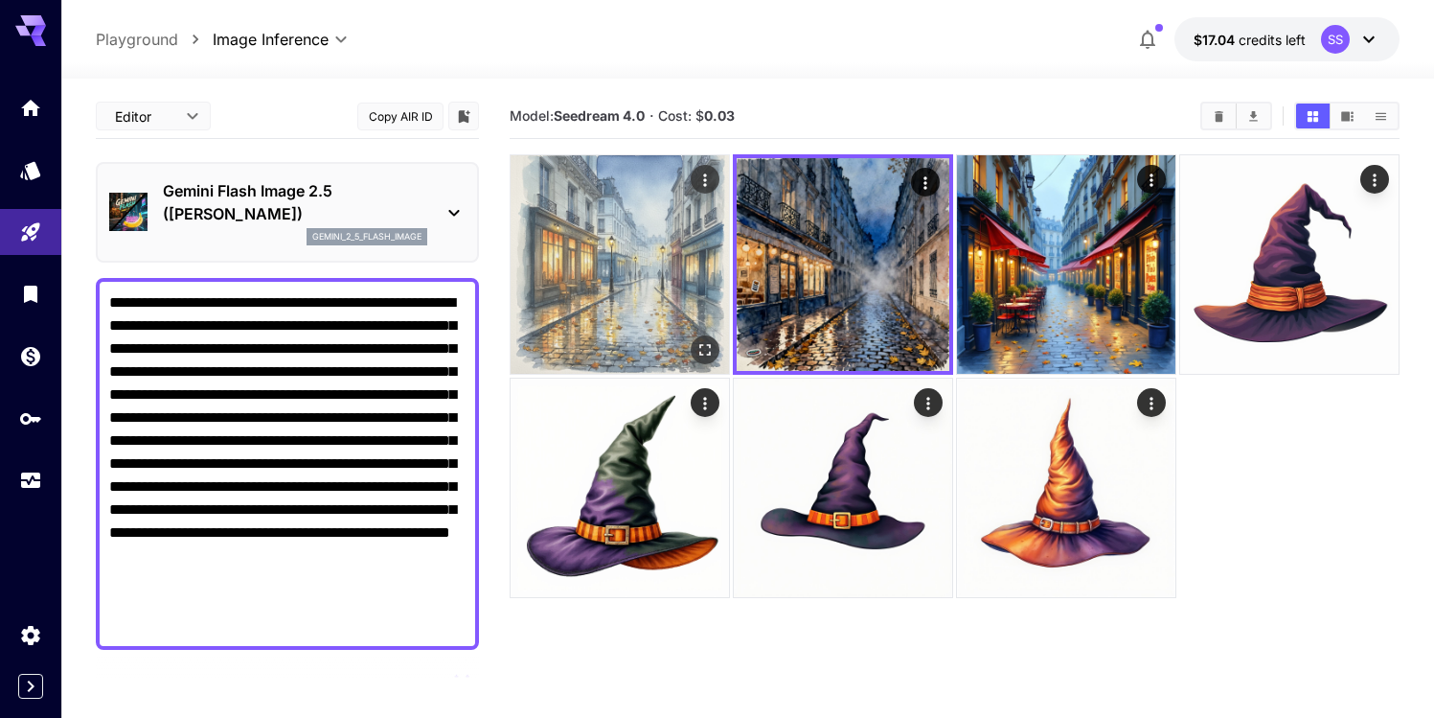
click at [586, 217] on img at bounding box center [620, 264] width 218 height 218
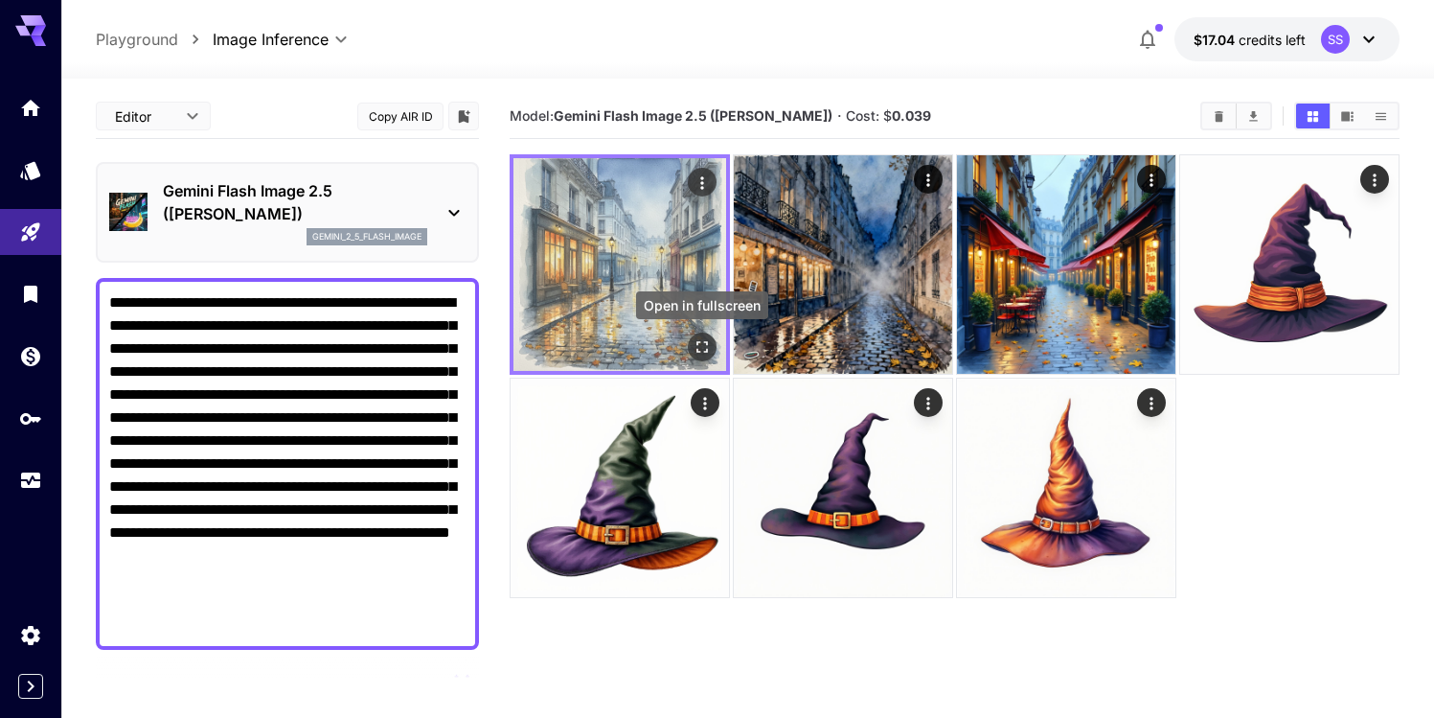
click at [706, 339] on icon "Open in fullscreen" at bounding box center [702, 346] width 19 height 19
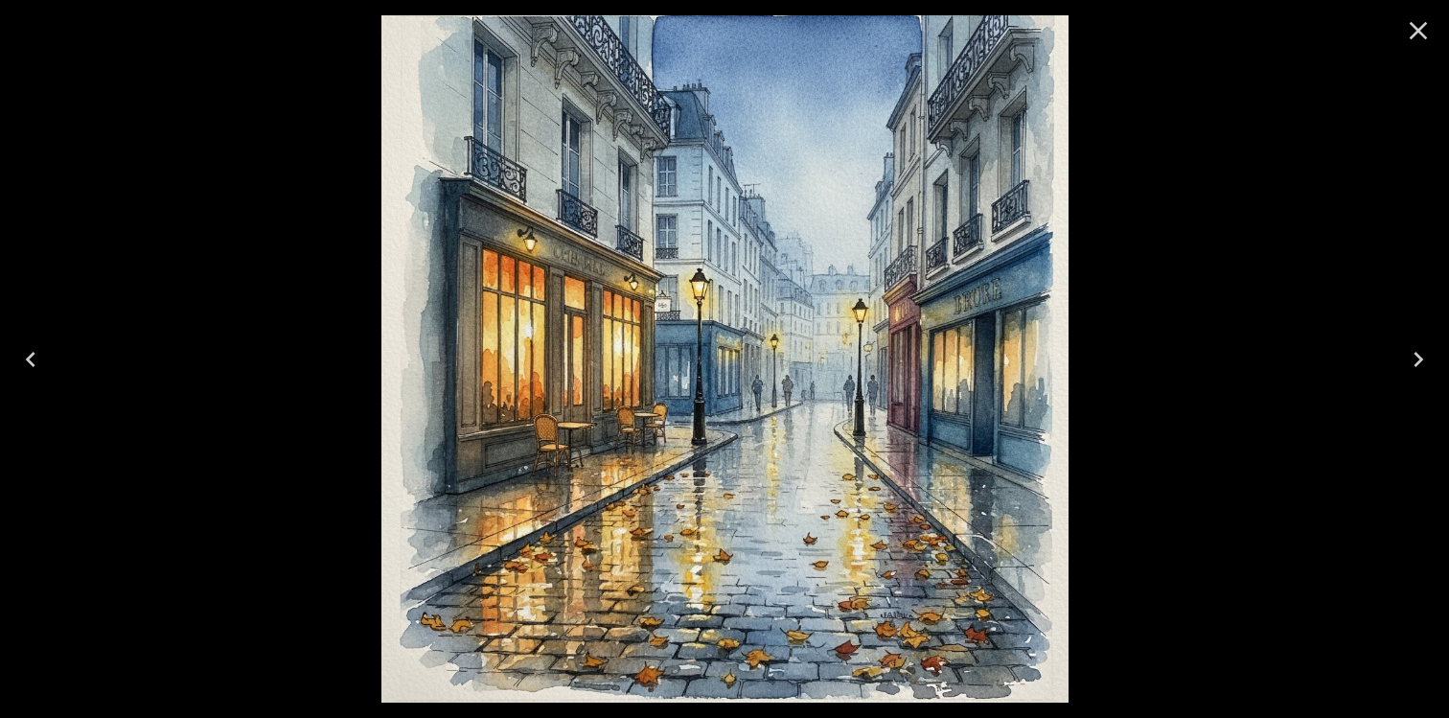
click at [1427, 34] on icon "Close" at bounding box center [1418, 30] width 31 height 31
